Goal: Use online tool/utility: Utilize a website feature to perform a specific function

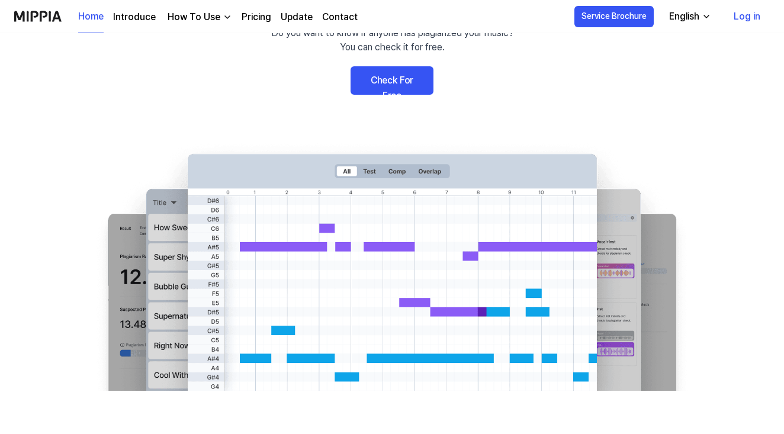
scroll to position [125, 0]
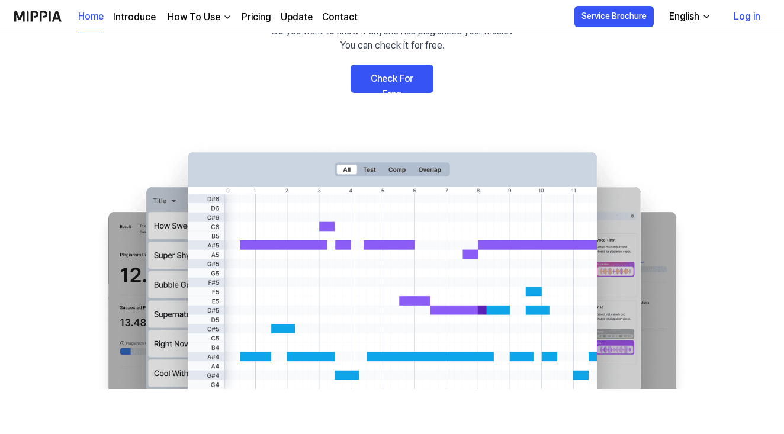
click at [389, 78] on link "Check For Free" at bounding box center [392, 79] width 83 height 28
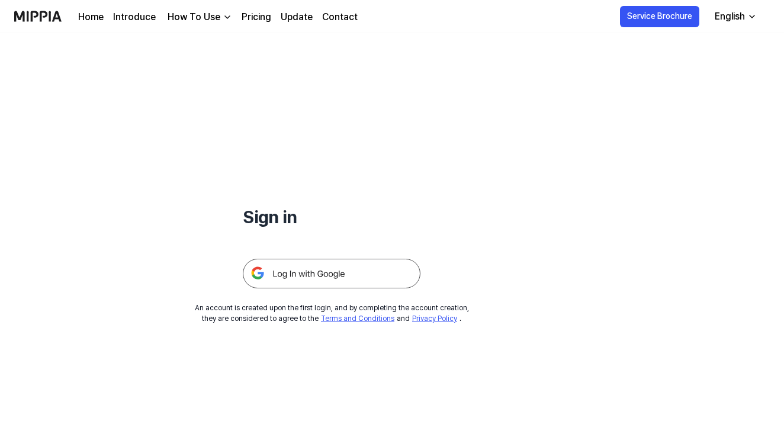
click at [312, 273] on img at bounding box center [332, 274] width 178 height 30
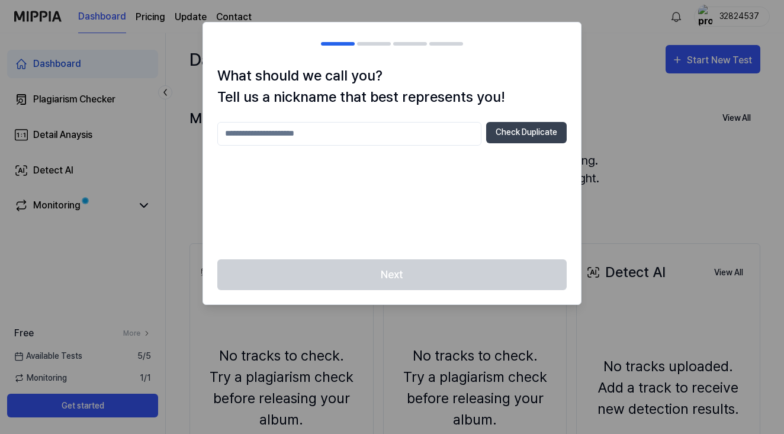
click at [275, 135] on input "text" at bounding box center [349, 134] width 264 height 24
type input "****"
click at [519, 131] on button "Check Duplicate" at bounding box center [526, 132] width 81 height 21
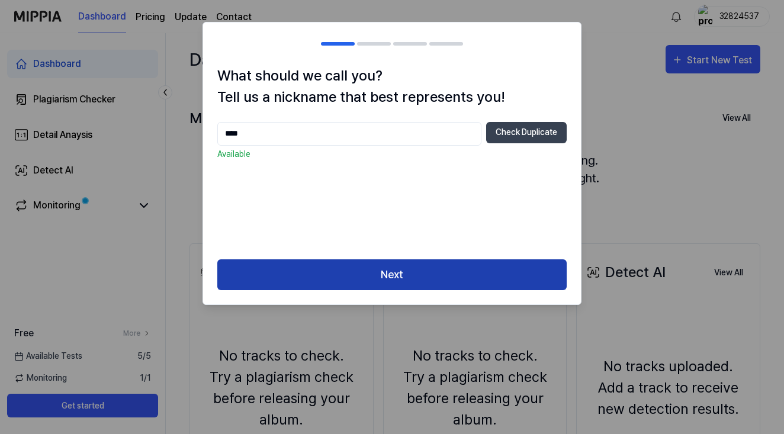
click at [419, 275] on button "Next" at bounding box center [391, 274] width 349 height 31
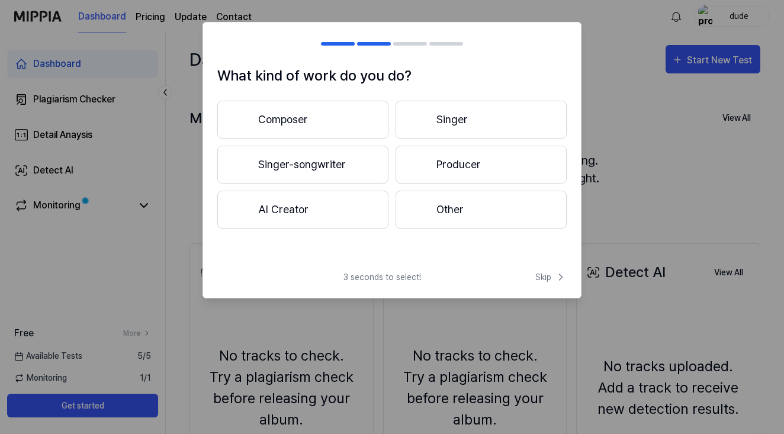
click at [318, 119] on button "Composer" at bounding box center [302, 120] width 171 height 38
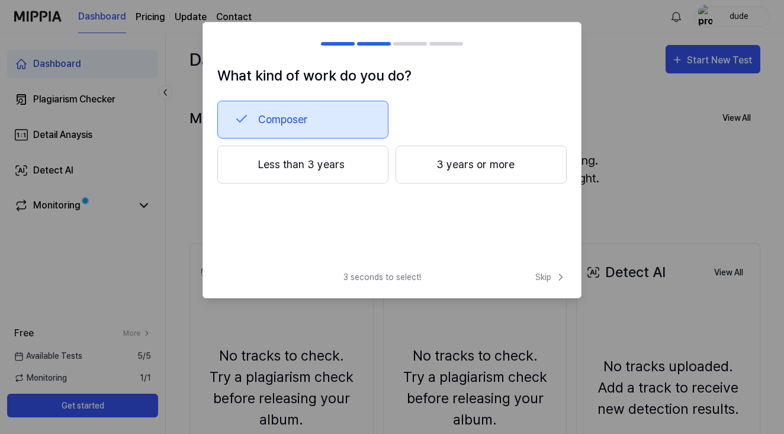
click at [444, 167] on button "3 years or more" at bounding box center [481, 165] width 171 height 38
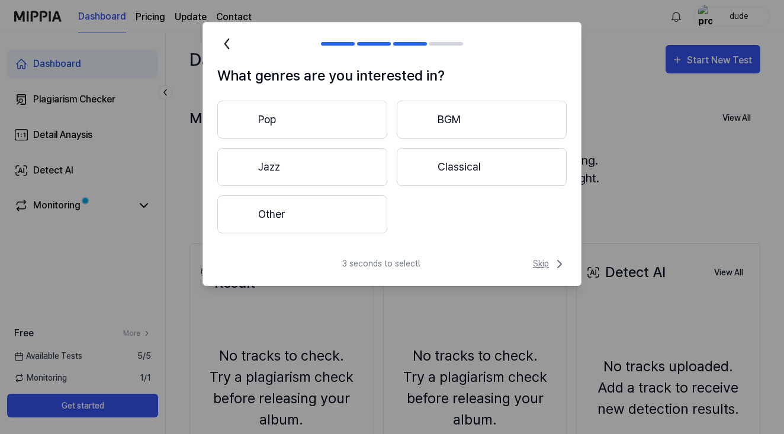
click at [549, 266] on span "Skip" at bounding box center [550, 264] width 34 height 14
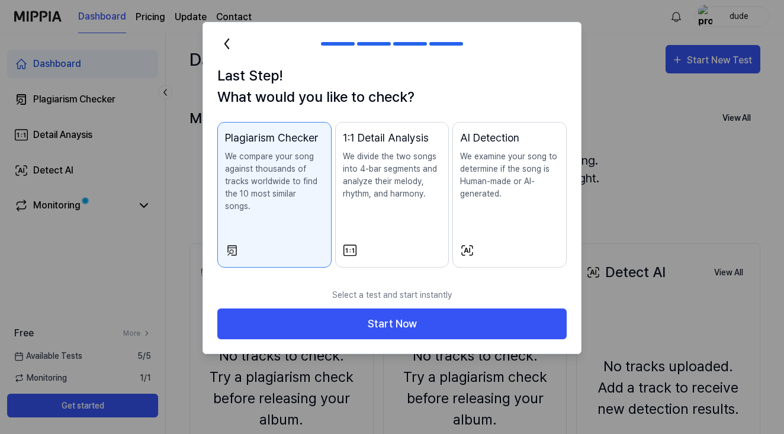
click at [296, 186] on p "We compare your song against thousands of tracks worldwide to find the 10 most …" at bounding box center [274, 181] width 99 height 62
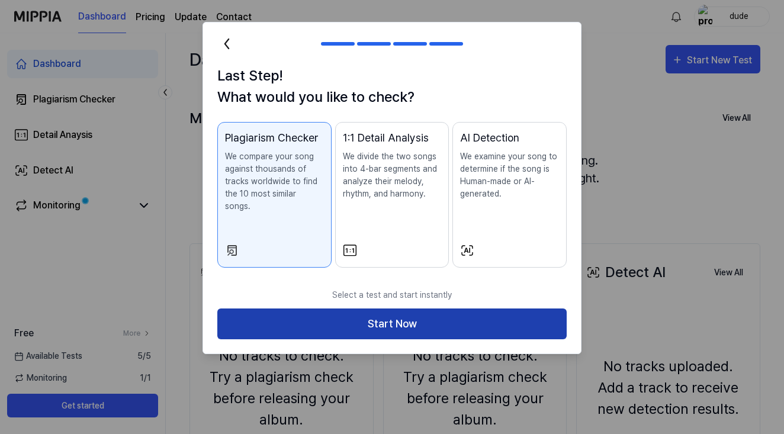
click at [363, 319] on button "Start Now" at bounding box center [391, 324] width 349 height 31
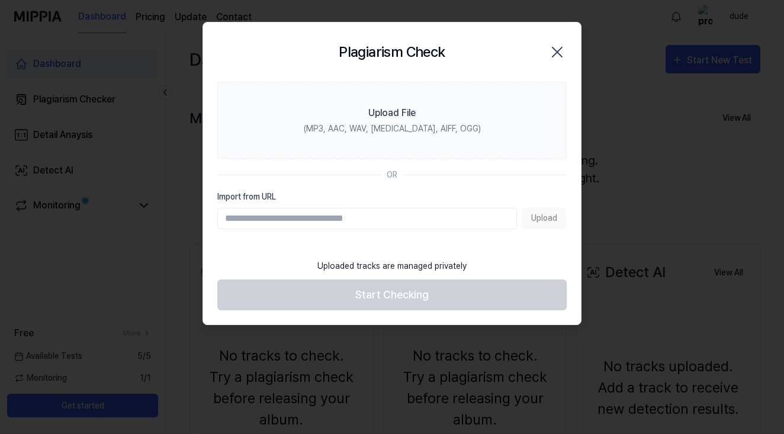
paste input "**********"
type input "**********"
click at [541, 220] on button "Upload" at bounding box center [544, 218] width 45 height 21
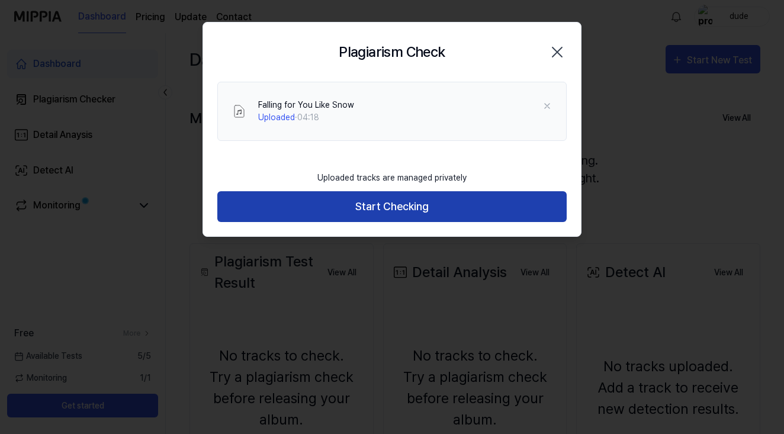
click at [428, 201] on button "Start Checking" at bounding box center [391, 206] width 349 height 31
